Goal: Find specific page/section: Find specific page/section

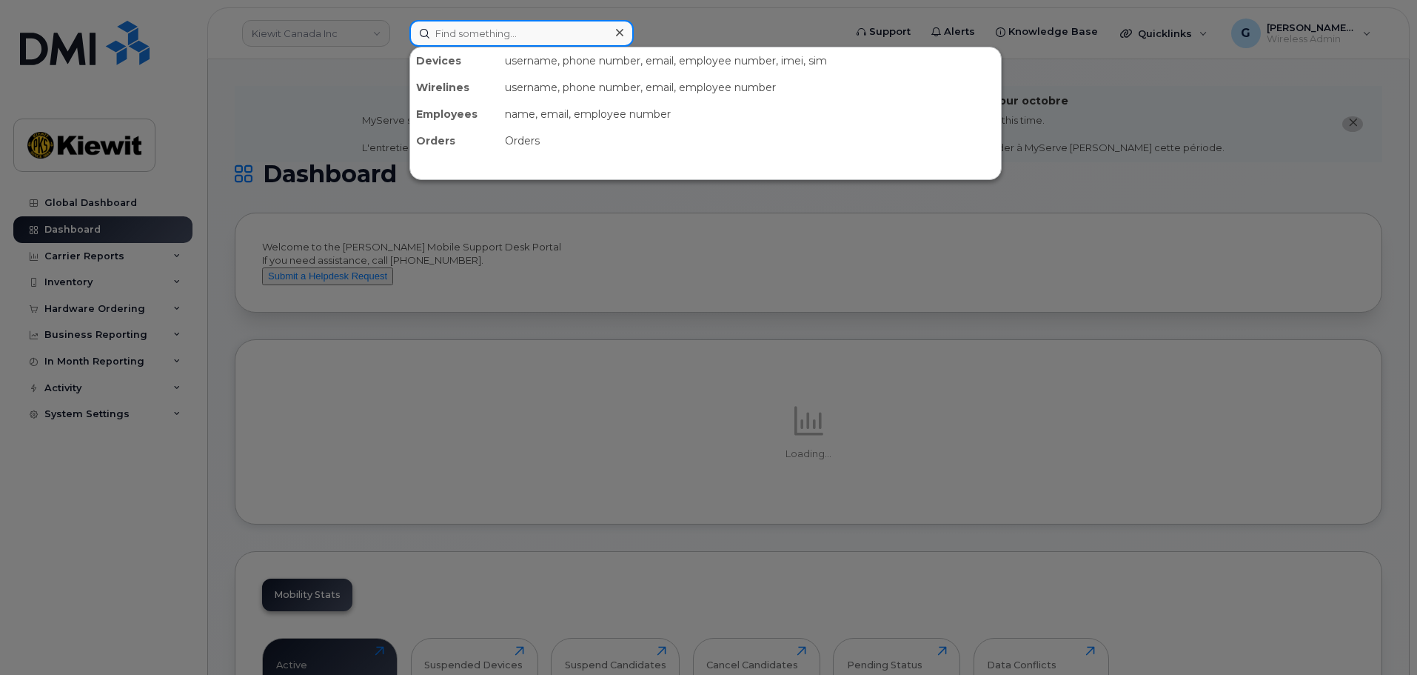
click at [475, 41] on input at bounding box center [521, 33] width 224 height 27
paste input "523254"
type input "523254"
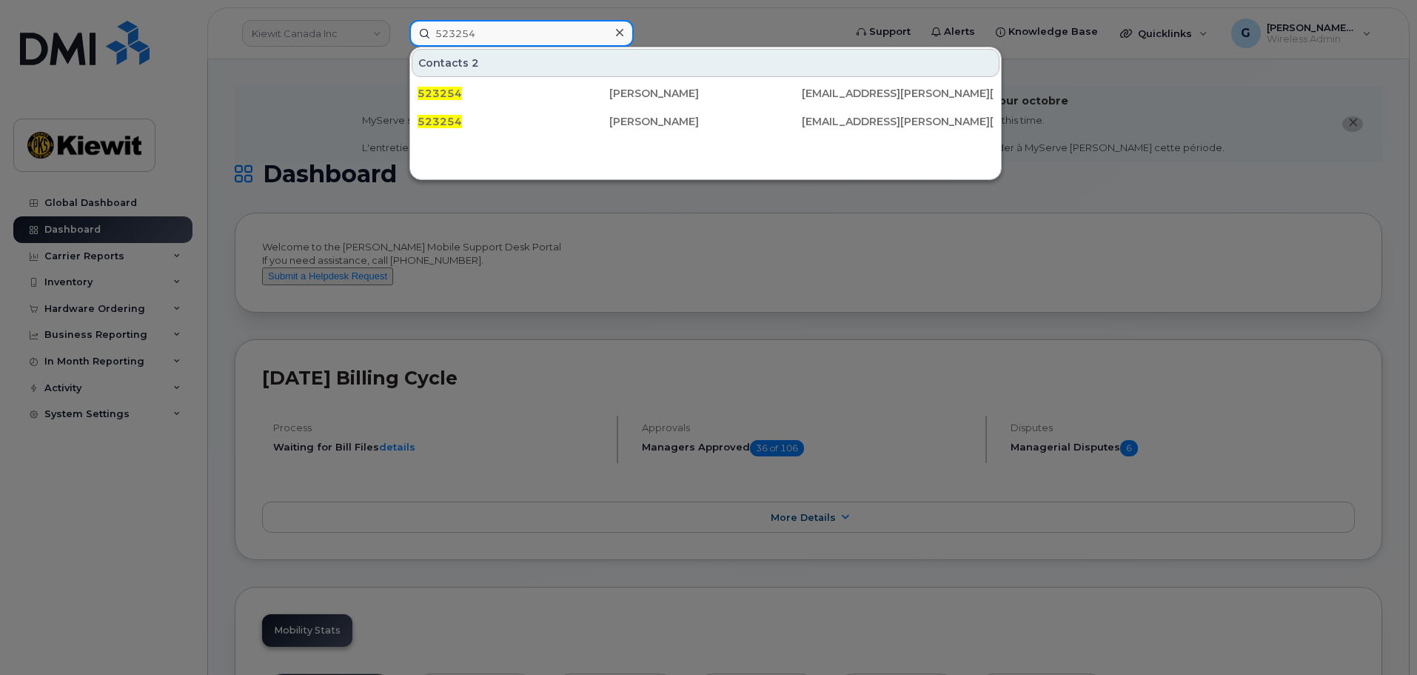
drag, startPoint x: 544, startPoint y: 39, endPoint x: 366, endPoint y: 51, distance: 178.1
click at [398, 47] on div "523254 Contacts 2 523254 [PERSON_NAME] [EMAIL_ADDRESS][PERSON_NAME][PERSON_NAME…" at bounding box center [622, 33] width 449 height 27
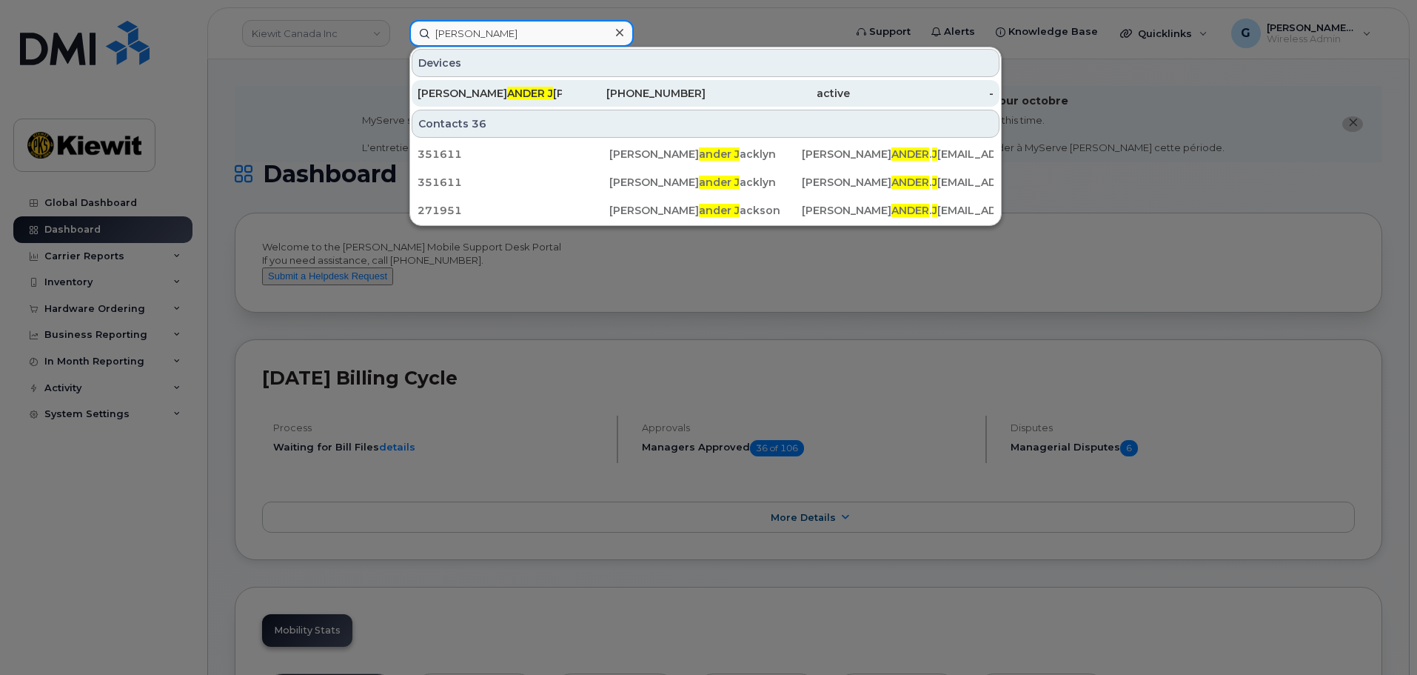
type input "[PERSON_NAME]"
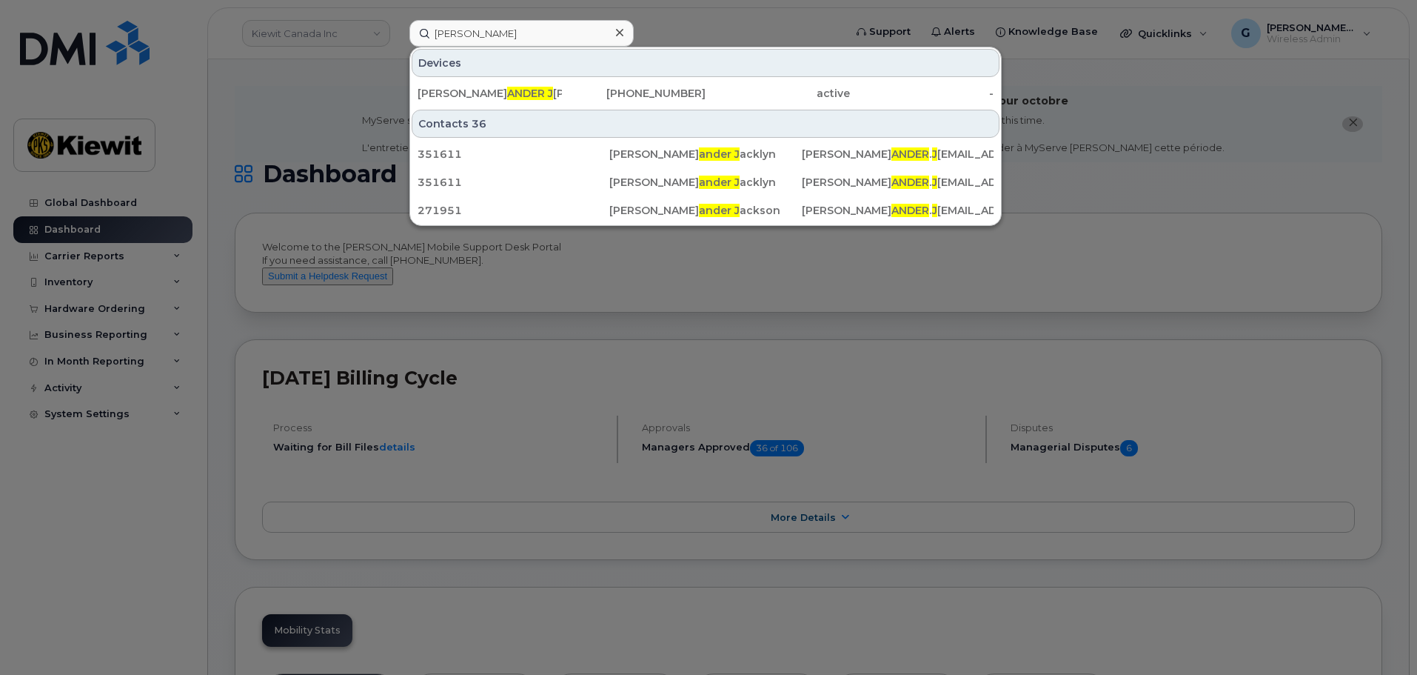
drag, startPoint x: 535, startPoint y: 93, endPoint x: 542, endPoint y: 131, distance: 39.2
click at [535, 93] on div "[PERSON_NAME] [PERSON_NAME]" at bounding box center [490, 93] width 144 height 15
